Goal: Information Seeking & Learning: Learn about a topic

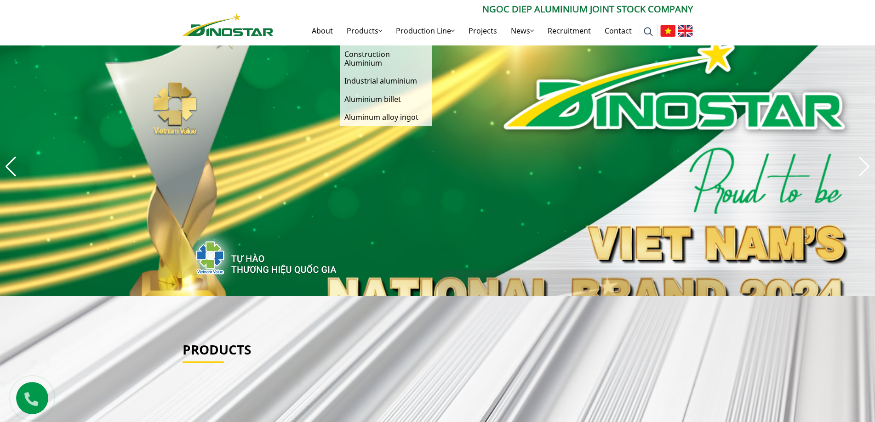
click at [348, 31] on link "Products" at bounding box center [364, 30] width 49 height 29
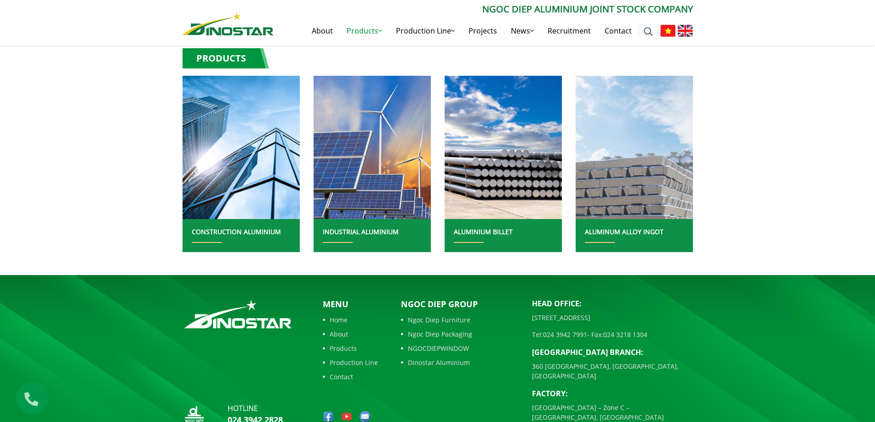
scroll to position [184, 0]
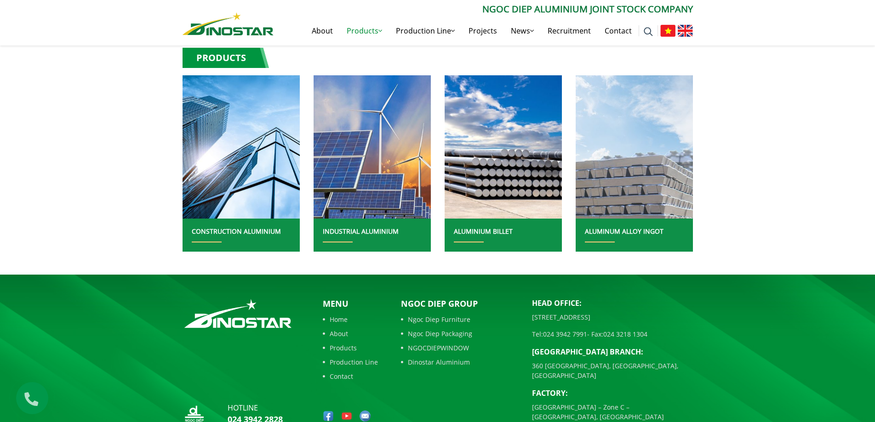
click at [643, 163] on img at bounding box center [633, 147] width 125 height 154
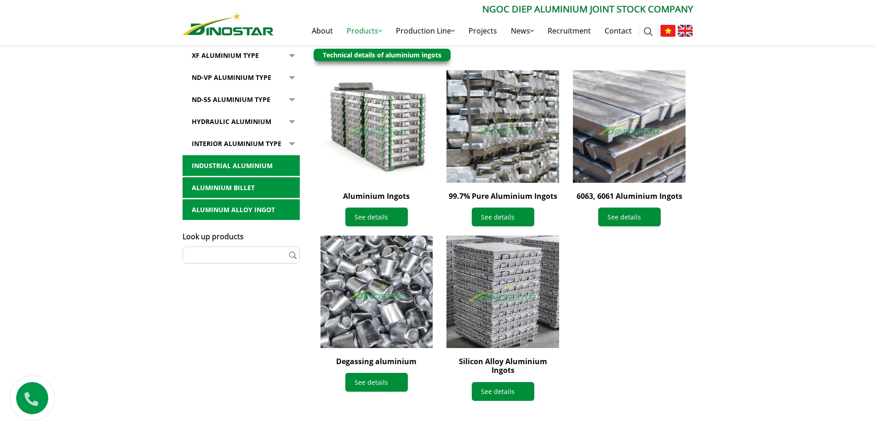
scroll to position [230, 0]
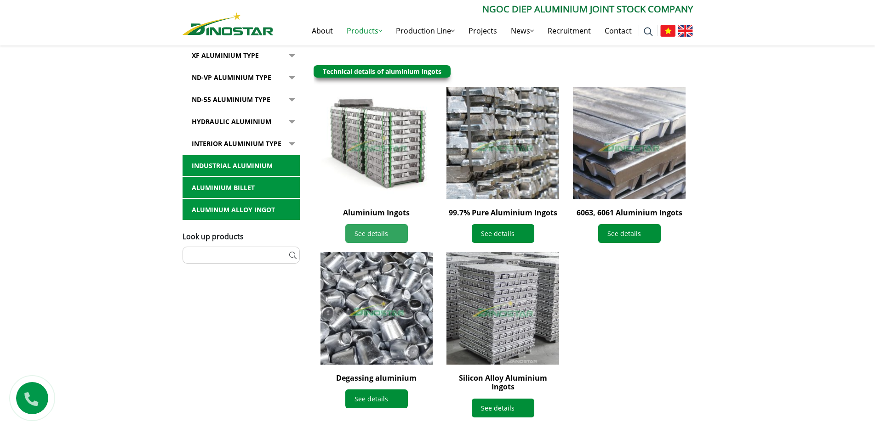
click at [354, 234] on link "See details" at bounding box center [376, 233] width 63 height 19
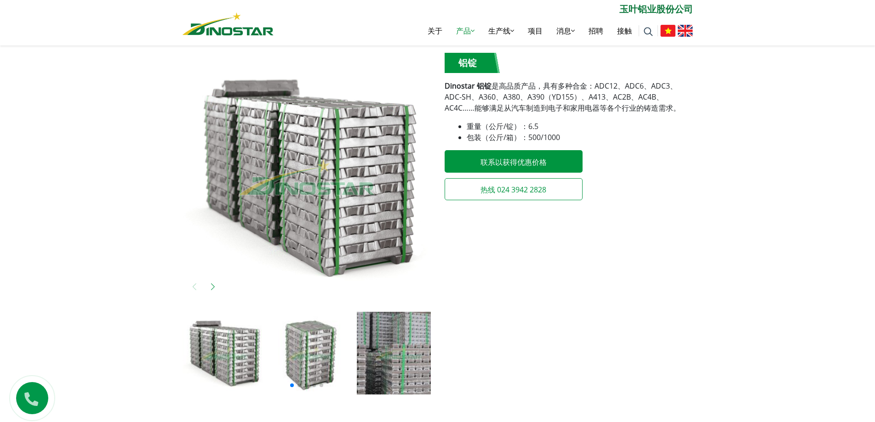
scroll to position [85, 0]
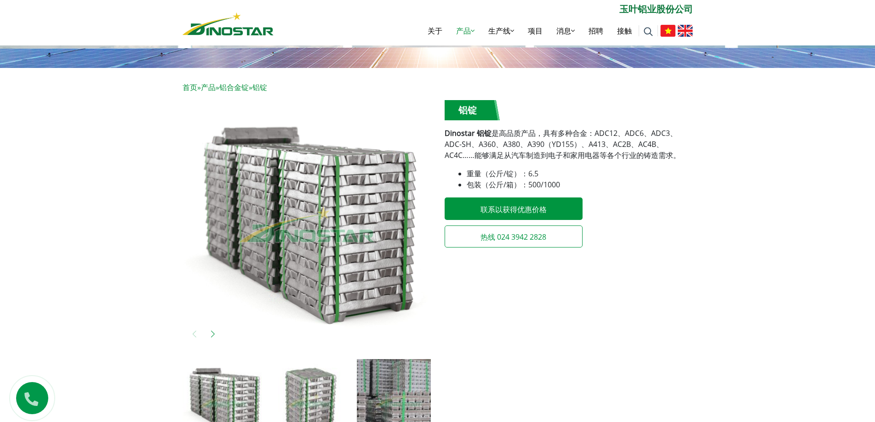
scroll to position [0, 0]
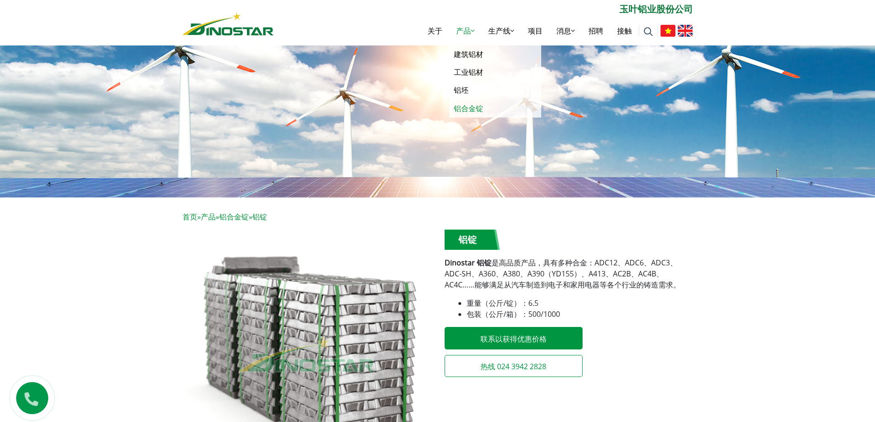
click at [458, 110] on font "铝合金锭" at bounding box center [468, 108] width 29 height 10
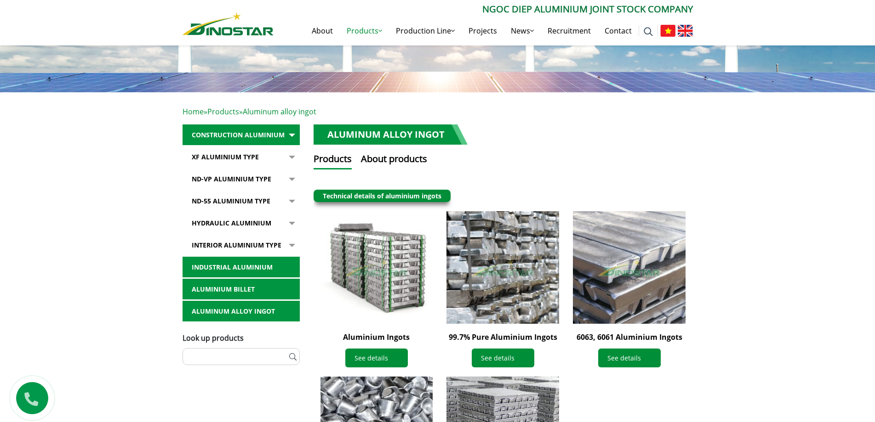
scroll to position [92, 0]
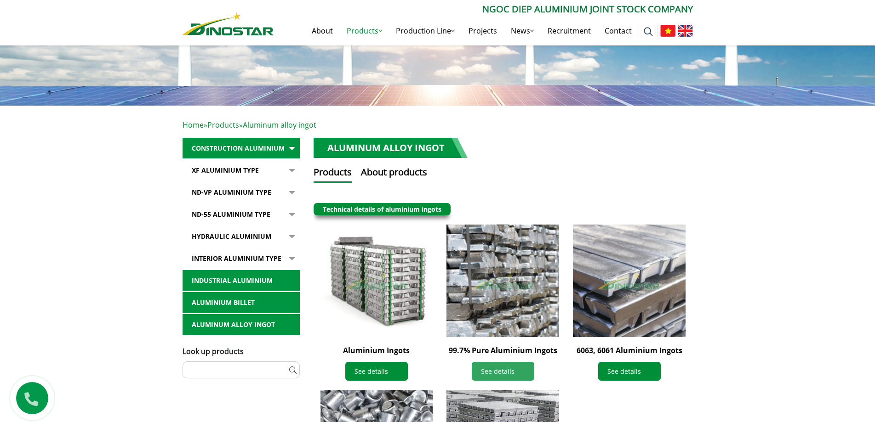
click at [499, 370] on link "See details" at bounding box center [503, 371] width 63 height 19
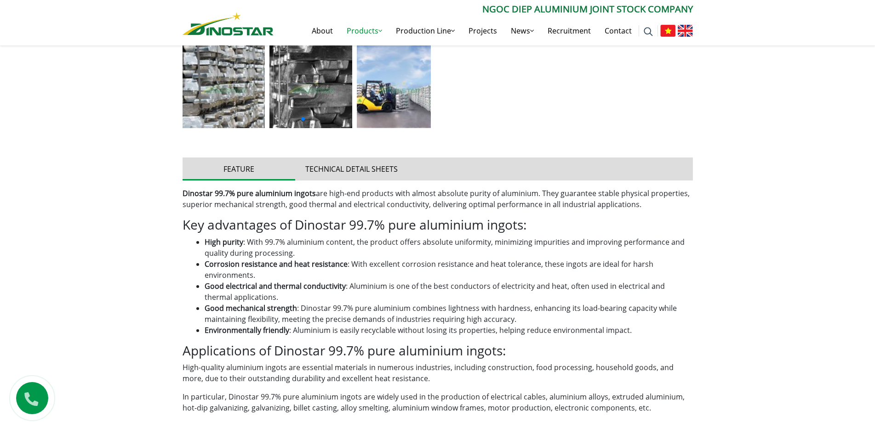
scroll to position [460, 0]
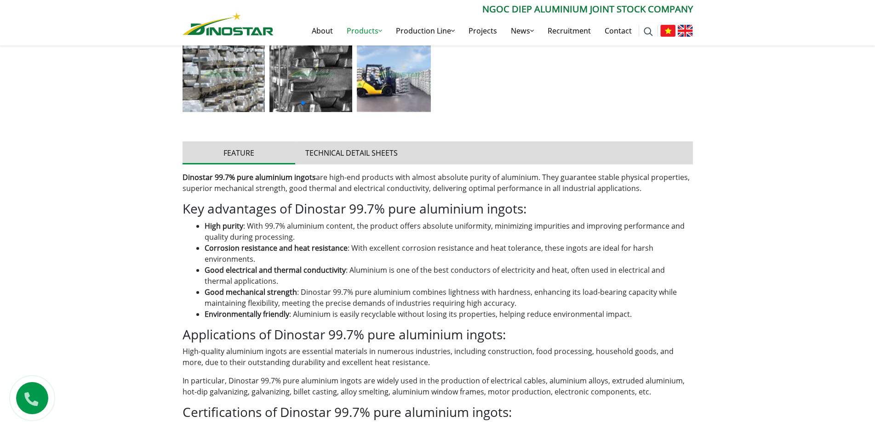
click at [778, 210] on div "Home » Products » Aluminum alloy ingot » 99.7% Pure Aluminium Ingots 99.7% Pure…" at bounding box center [437, 243] width 875 height 1011
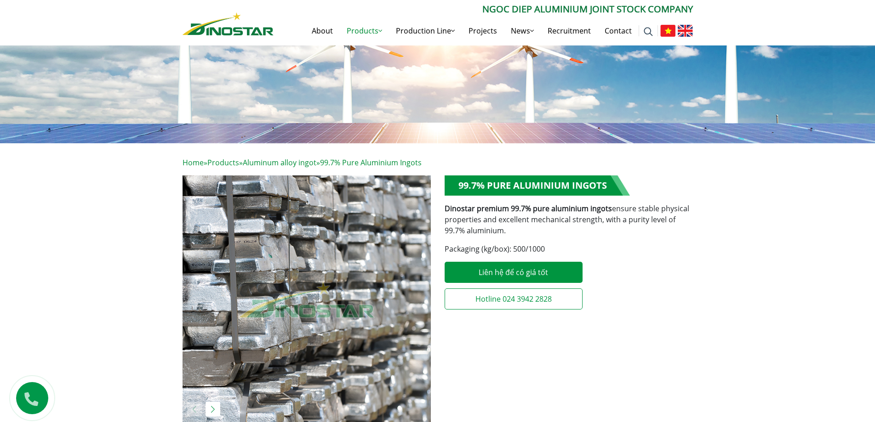
scroll to position [0, 0]
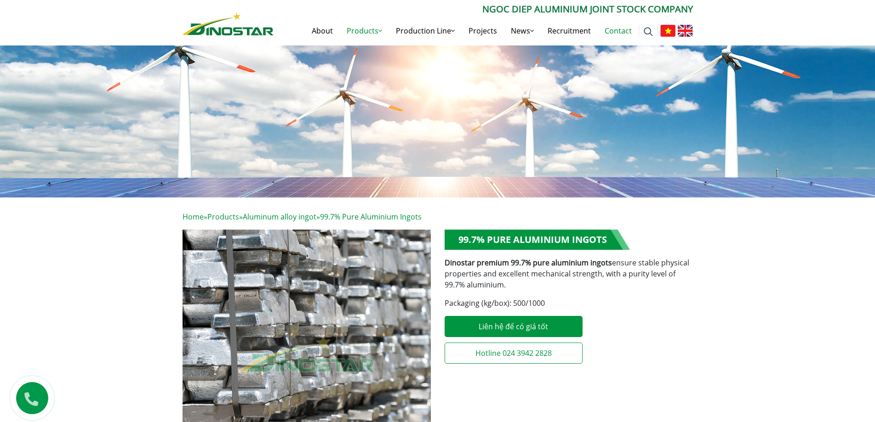
click at [621, 29] on link "Contact" at bounding box center [618, 30] width 41 height 29
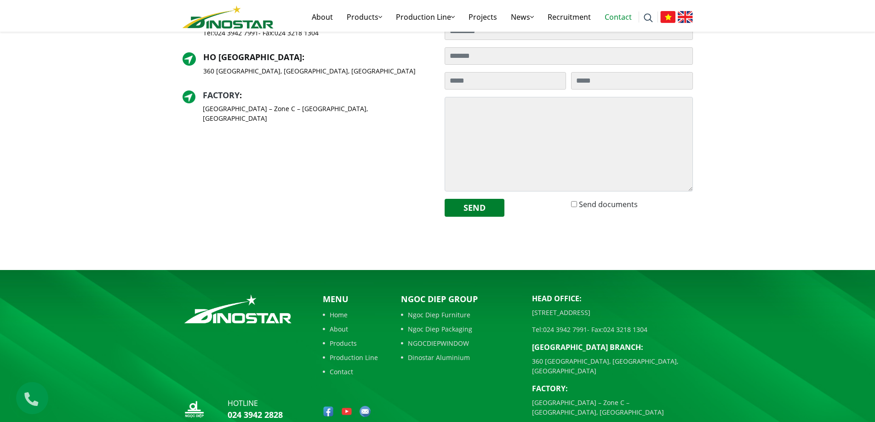
scroll to position [311, 0]
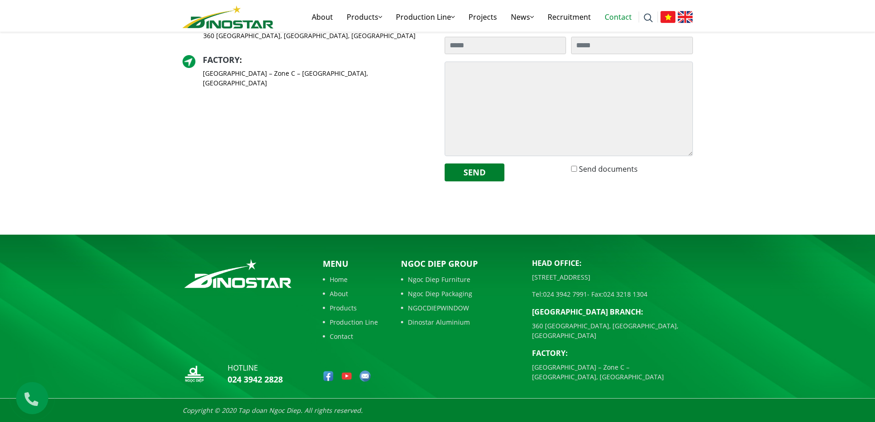
click at [368, 377] on img at bounding box center [364, 376] width 11 height 11
click at [365, 378] on img at bounding box center [364, 376] width 11 height 11
click at [326, 377] on img at bounding box center [328, 376] width 11 height 11
